Goal: Task Accomplishment & Management: Use online tool/utility

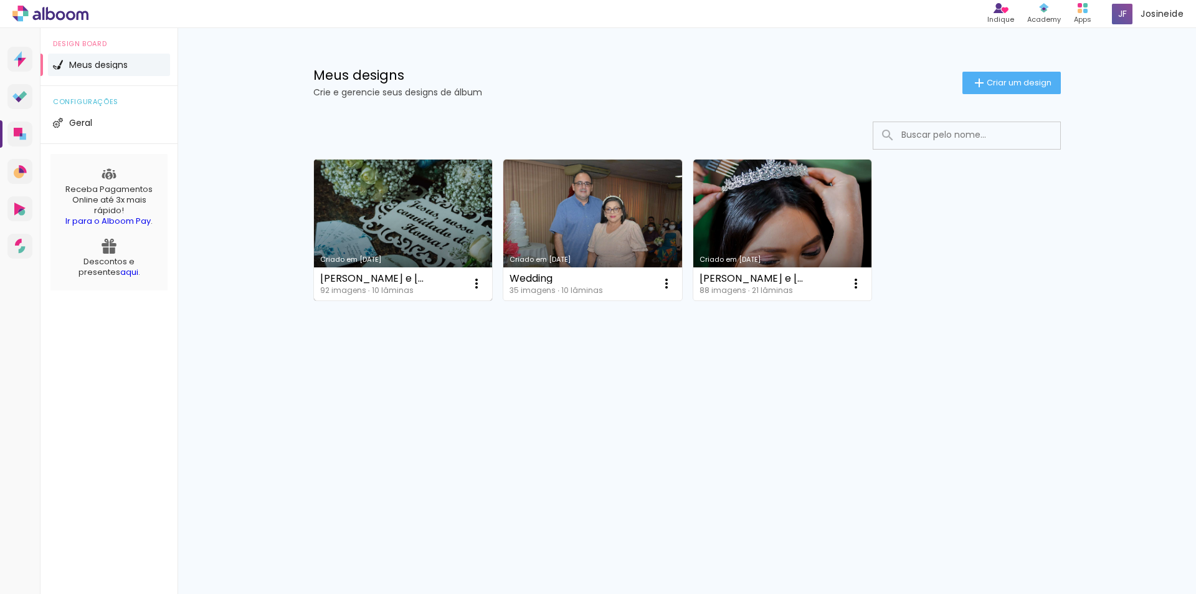
click at [371, 222] on link "Criado em [DATE]" at bounding box center [403, 230] width 179 height 141
